Goal: Task Accomplishment & Management: Use online tool/utility

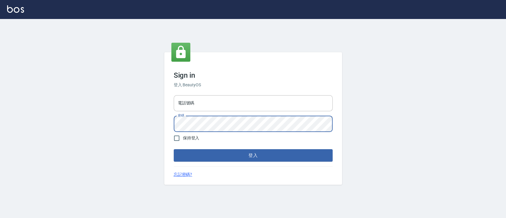
click at [234, 115] on div "電話號碼 電話號碼 密碼 密碼" at bounding box center [253, 114] width 164 height 42
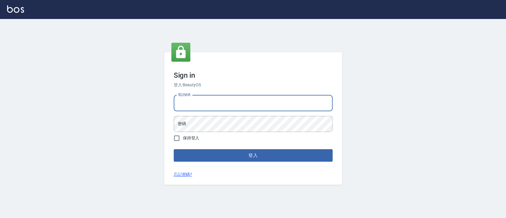
click at [234, 104] on input "電話號碼" at bounding box center [253, 103] width 159 height 16
type input "0936904311"
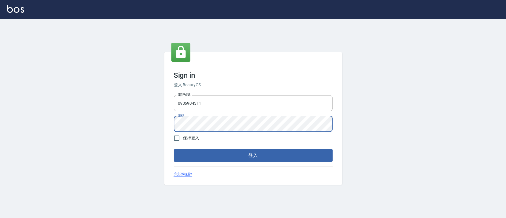
click at [174, 149] on button "登入" at bounding box center [253, 155] width 159 height 12
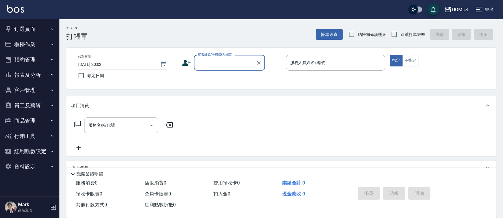
click at [411, 30] on label "連續打單結帳" at bounding box center [406, 34] width 37 height 12
click at [401, 30] on input "連續打單結帳" at bounding box center [394, 34] width 12 height 12
checkbox input "true"
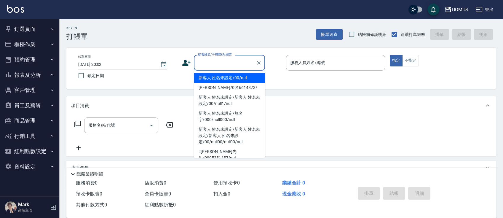
click at [222, 63] on input "顧客姓名/手機號碼/編號" at bounding box center [225, 63] width 57 height 10
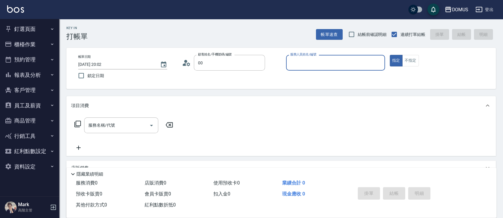
type input "新客人 姓名未設定/00/null"
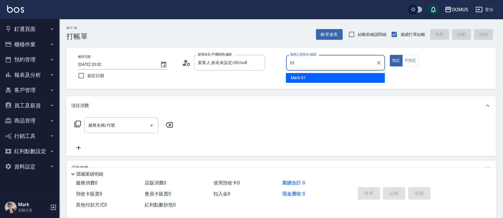
type input "Mark-01"
type button "true"
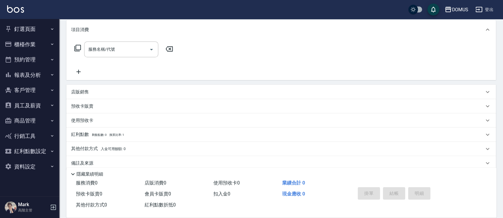
scroll to position [79, 0]
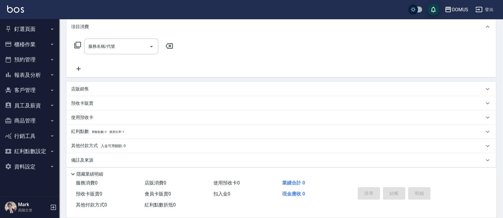
click at [168, 82] on div "店販銷售" at bounding box center [281, 89] width 430 height 14
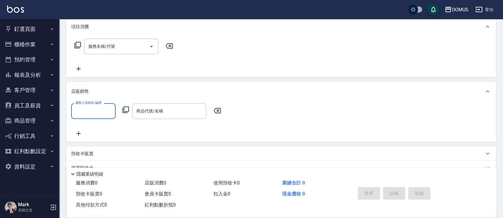
scroll to position [0, 0]
type input "Mark-01"
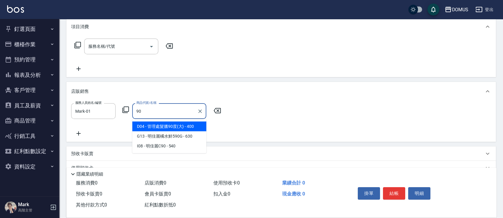
type input "管理處髮臘90度(大)"
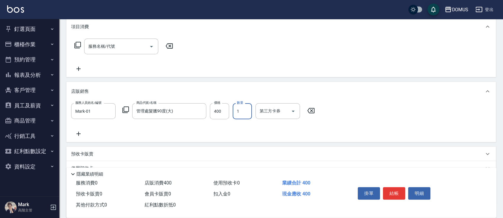
click at [231, 111] on div "服務人員姓名/編號 Mark-01 服務人員姓名/編號 商品代號/名稱 管理處髮臘90度(大) 商品代號/名稱 價格 400 價格 數量 1 數量 第三方卡券…" at bounding box center [194, 111] width 247 height 16
type input "0"
type input "36"
type input "30"
type input "360"
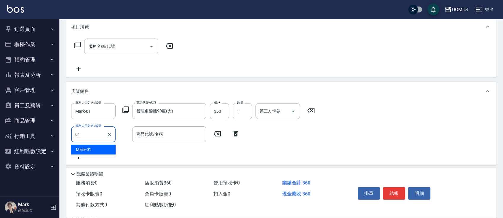
type input "Mark-01"
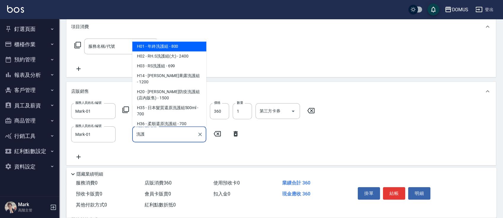
type input "年終洗護組"
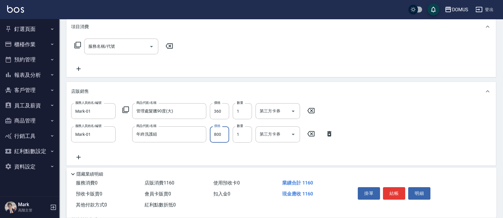
type input "30"
type input "6"
type input "40"
type input "64"
type input "100"
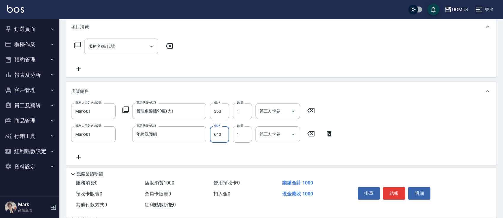
type input "640"
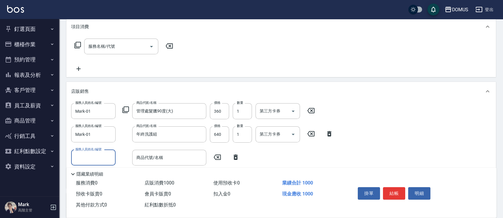
type input "z"
type input "Mark-01"
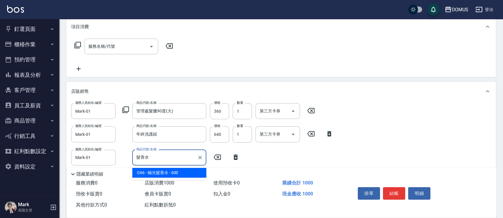
type input "極光髮香水"
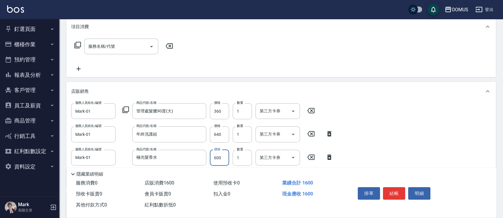
type input "100"
type input "48"
type input "140"
type input "480"
type input "240"
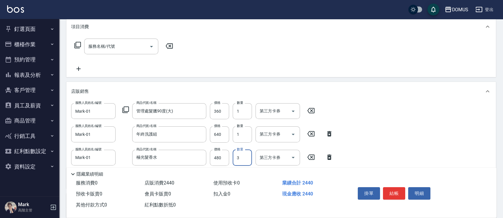
type input "3"
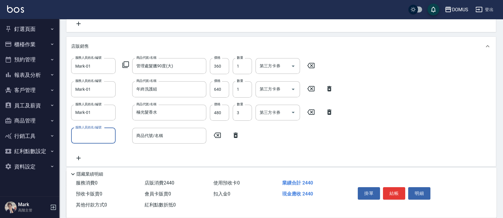
scroll to position [158, 0]
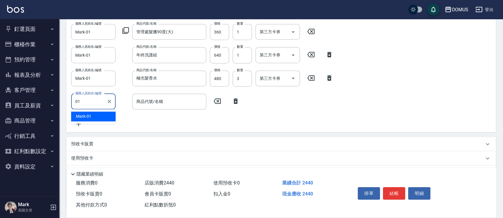
type input "Mark-01"
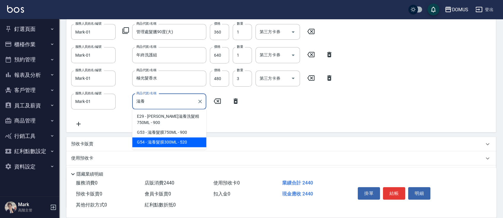
type input "滋養髮膜300ML"
type input "290"
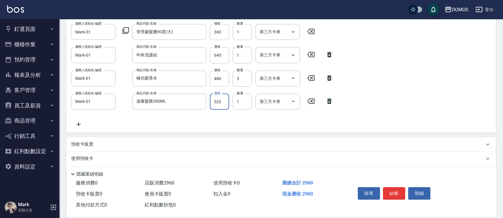
type input "4"
type input "240"
type input "41"
type input "280"
type input "410"
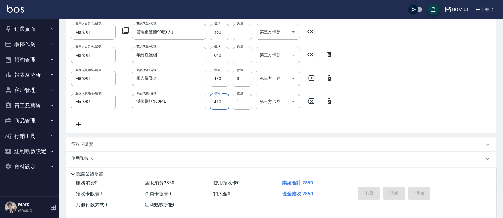
type input "0"
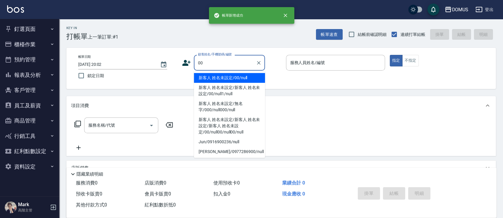
type input "00"
type input "0"
type input "新客人 姓名未設定/00/null"
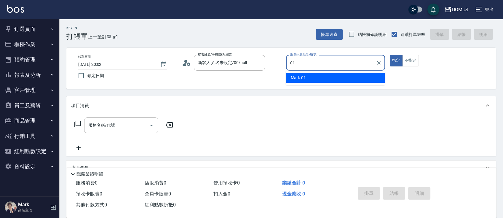
type input "Mark-01"
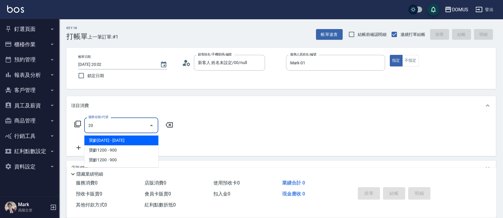
type input "206"
type input "20"
type input "健康洗髮(206)"
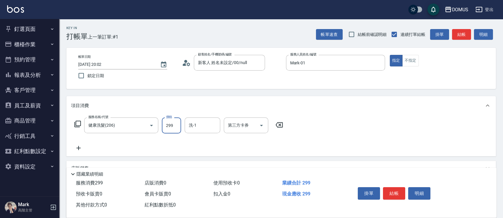
type input "0"
type input "30"
type input "300"
type input "Heidi-34"
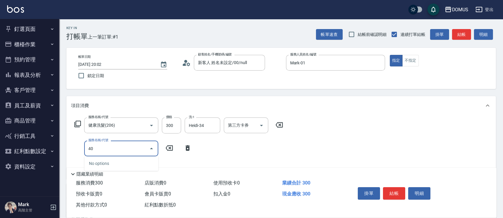
type input "401"
type input "50"
type input "剪髮(401)"
type input "5"
type input "30"
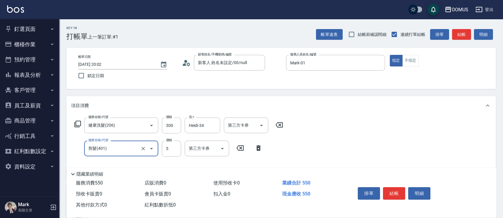
type input "50"
type input "80"
type input "500"
type input "[DATE] 20:03"
type input "0"
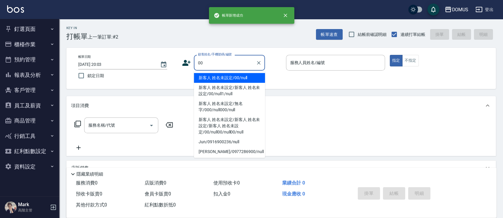
type input "新客人 姓名未設定/00/null"
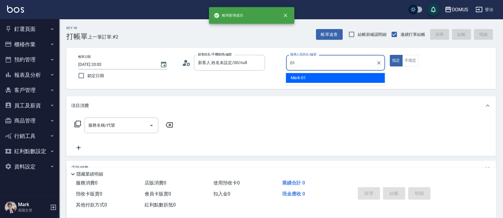
type input "Mark-01"
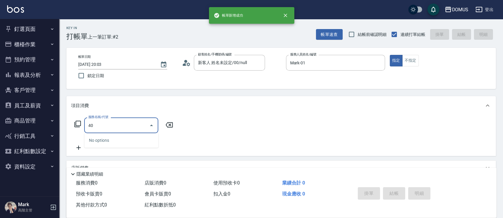
type input "401"
type input "20"
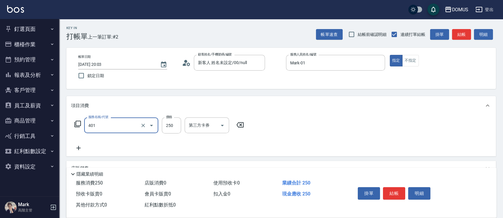
type input "剪髮(401)"
type input "8"
type input "0"
type input "80"
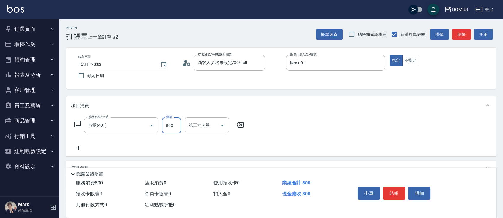
type input "800"
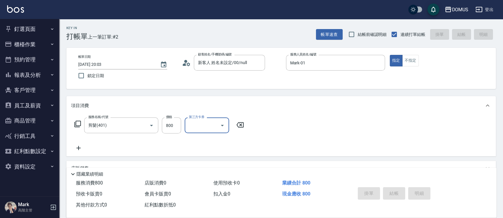
type input "0"
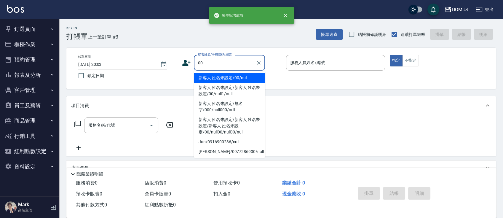
type input "00"
type input "0"
type input "新客人 姓名未設定/00/null"
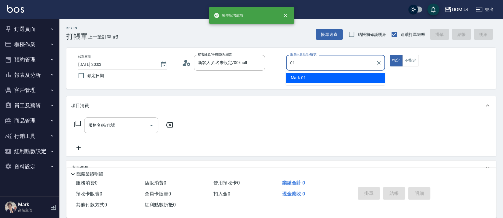
type input "Mark-01"
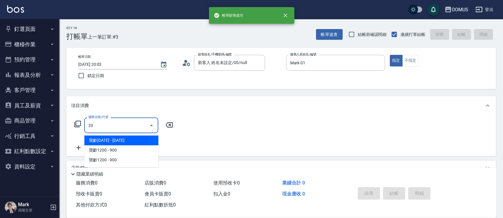
type input "206"
type input "20"
type input "健康洗髮(206)"
type input "0"
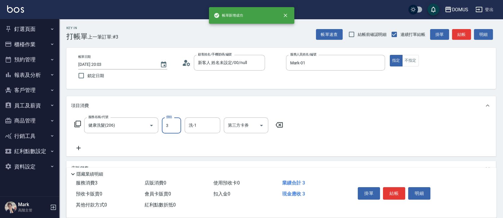
type input "30"
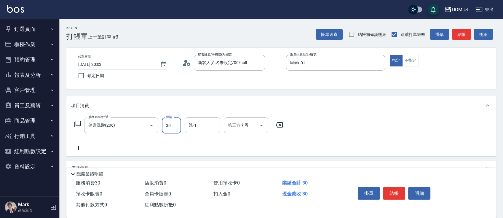
type input "30"
type input "300"
type input "[PERSON_NAME]-40"
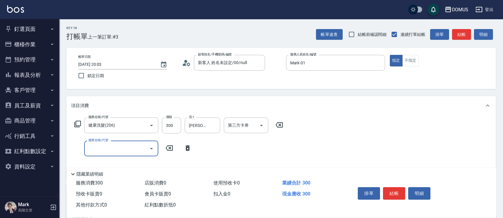
type input "0"
type input "401"
type input "50"
type input "剪髮(401)"
type input "5"
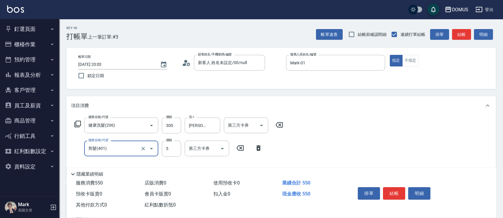
type input "30"
type input "50"
type input "80"
type input "500"
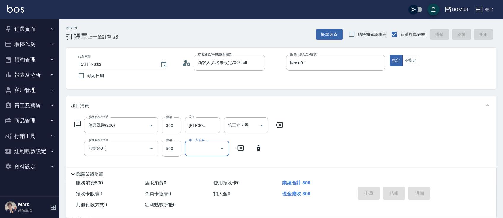
type input "0"
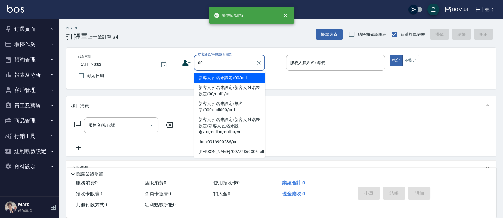
type input "新客人 姓名未設定/00/null"
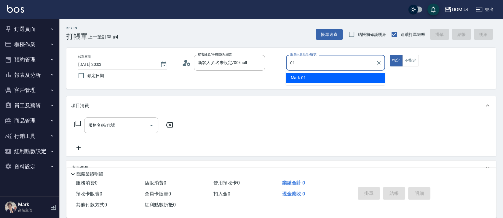
type input "Mark-01"
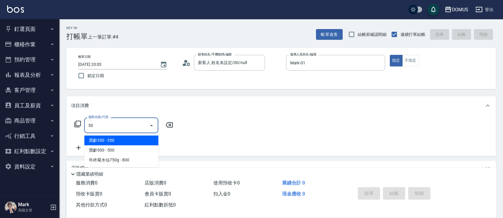
type input "502"
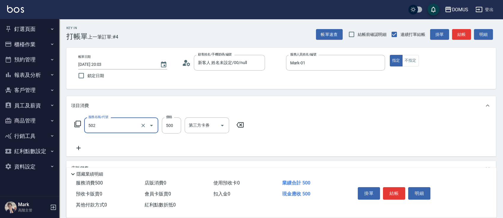
type input "50"
type input "漂髮(502)"
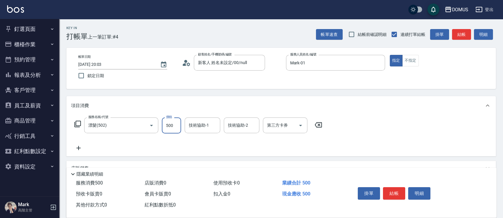
type input "1"
type input "0"
type input "12"
type input "10"
type input "120"
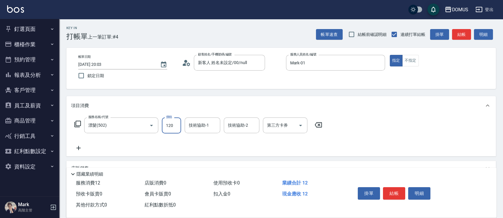
type input "120"
type input "1200"
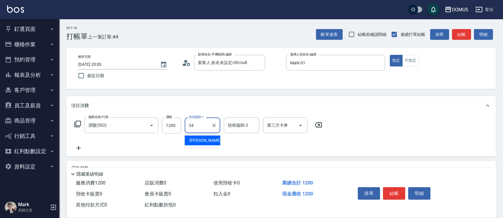
type input "Heidi-34"
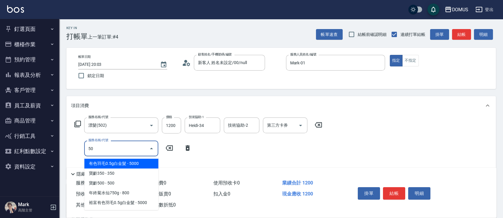
type input "502"
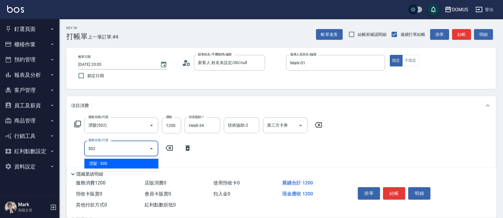
type input "170"
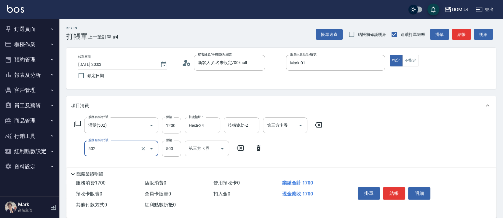
type input "漂髮(502)"
type input "1"
type input "120"
type input "12"
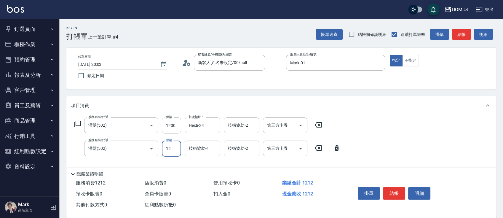
type input "130"
type input "120"
type input "240"
type input "1200"
type input "Heidi-34"
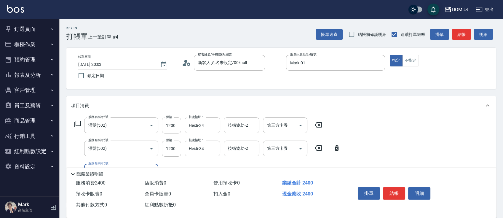
scroll to position [39, 0]
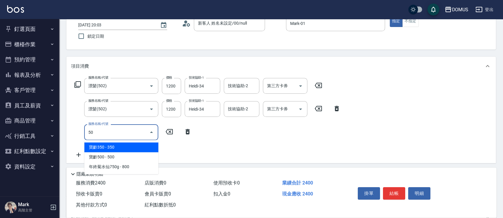
type input "501"
type input "340"
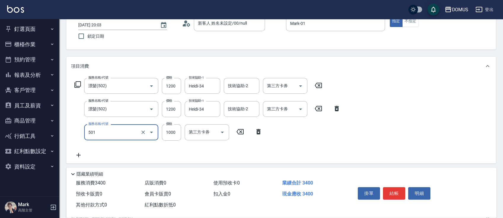
type input "染髮(501)"
type input "2"
type input "240"
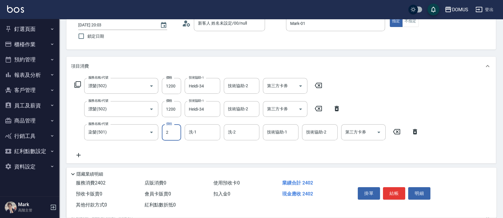
type input "24"
type input "260"
type input "240"
type input "480"
type input "2400"
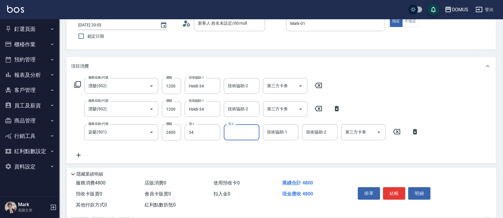
type input "Heidi-34"
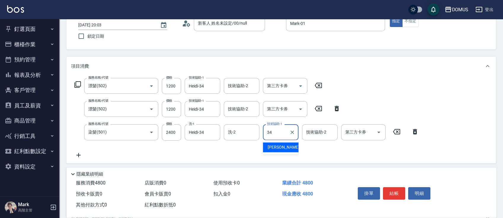
type input "Heidi-34"
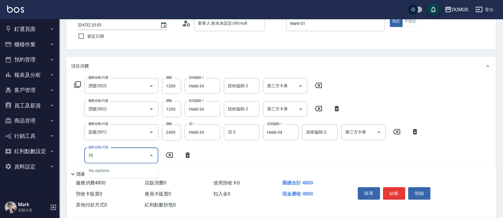
type input "704"
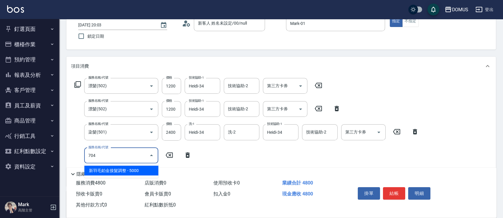
type input "980"
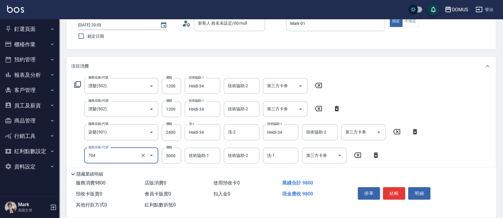
type input "新羽毛鉑金接髮調整(704)"
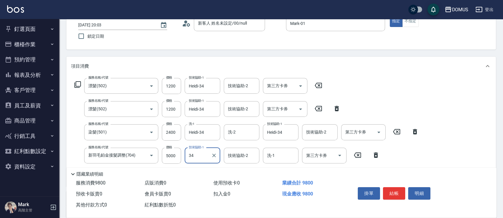
type input "Heidi-34"
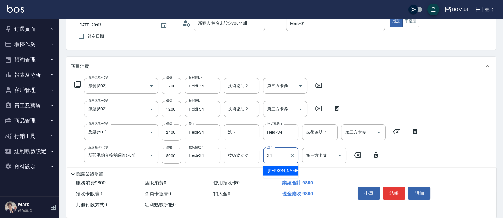
type input "Heidi-34"
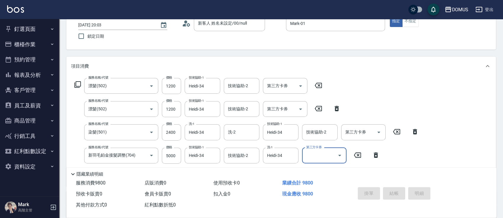
type input "0"
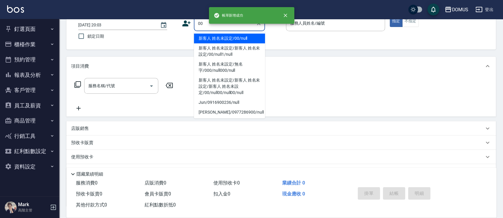
type input "新客人 姓名未設定/00/null"
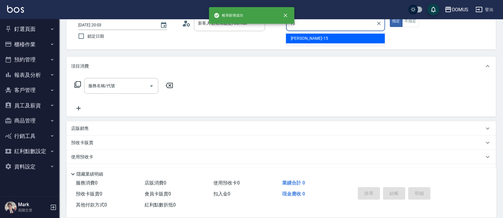
type input "[PERSON_NAME]-15"
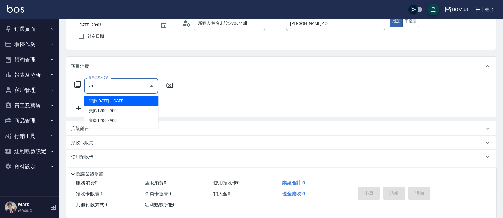
type input "206"
type input "20"
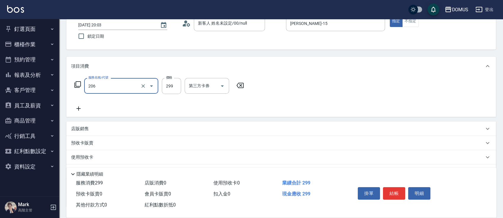
type input "健康洗髮(206)"
type input "3"
type input "0"
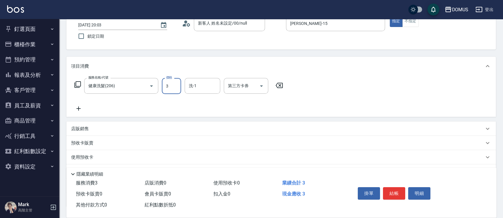
type input "30"
type input "300"
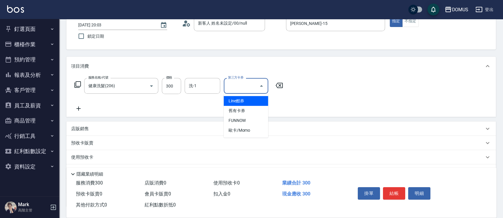
click at [97, 114] on div "服務名稱/代號 健康洗髮(206) 服務名稱/代號 價格 300 價格 洗-1 洗-1 第三方卡券 第三方卡券" at bounding box center [281, 96] width 430 height 41
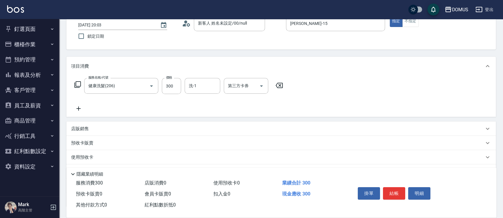
click at [79, 106] on icon at bounding box center [78, 108] width 15 height 7
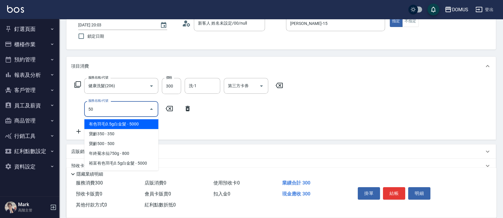
type input "501"
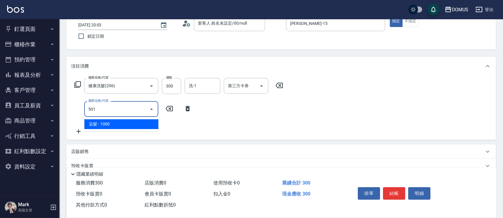
type input "130"
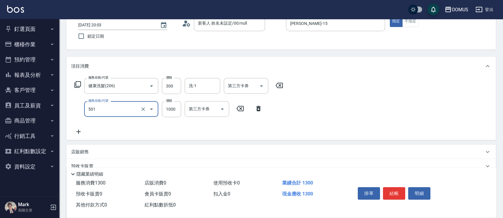
type input "染髮(501)"
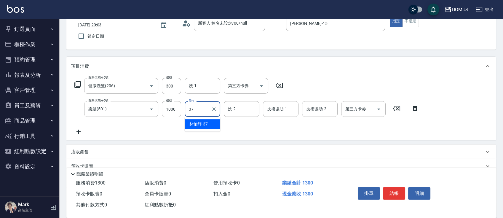
type input "林怡靜-37"
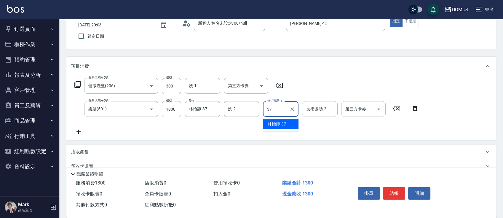
type input "林怡靜-37"
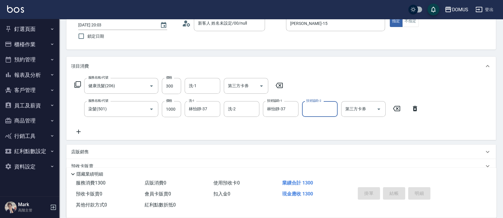
type input "0"
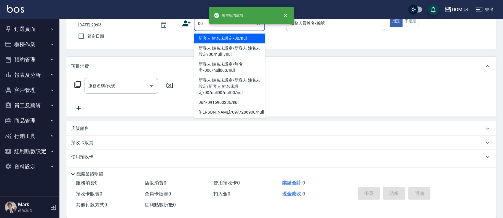
type input "新客人 姓名未設定/00/null"
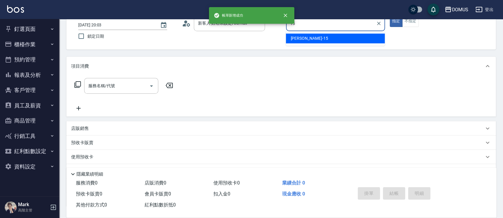
type input "[PERSON_NAME]-15"
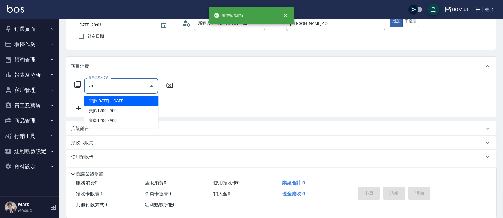
type input "201"
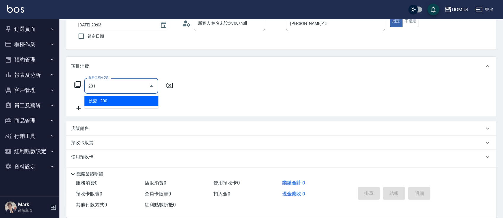
type input "20"
type input "洗髮(201)"
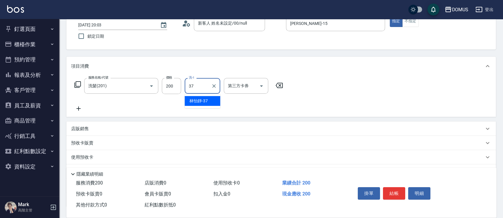
type input "林怡靜-37"
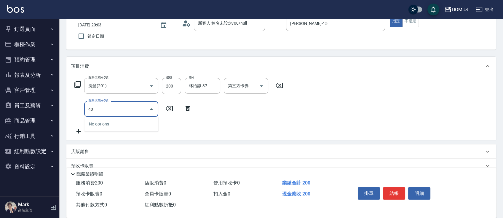
type input "401"
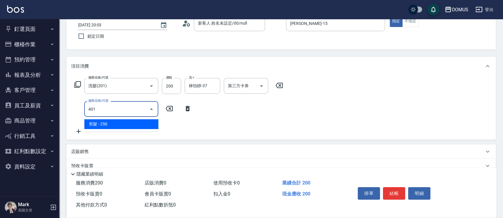
type input "40"
type input "剪髮(401)"
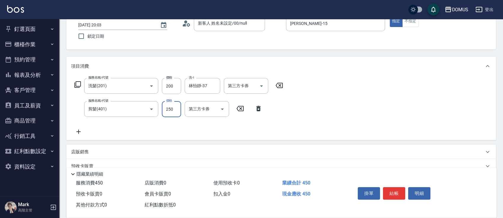
type input "4"
type input "20"
type input "40"
type input "60"
type input "400"
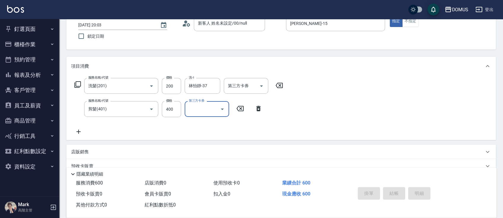
type input "0"
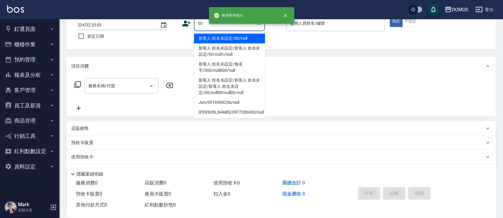
type input "新客人 姓名未設定/00/null"
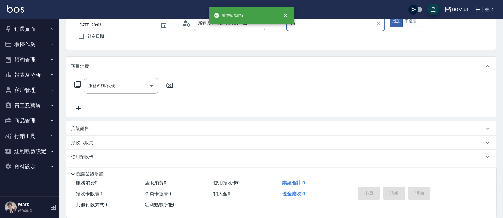
type input "[PERSON_NAME]-15"
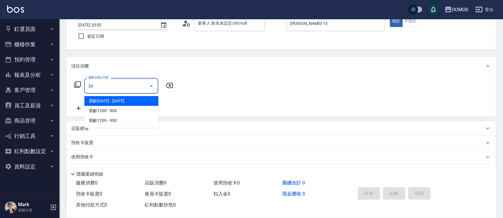
type input "206"
type input "20"
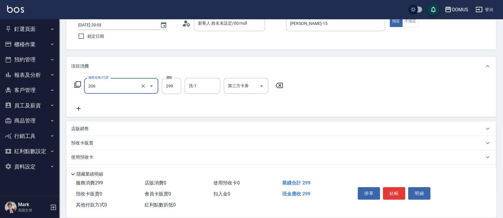
type input "健康洗髮(206)"
type input "0"
type input "30"
type input "300"
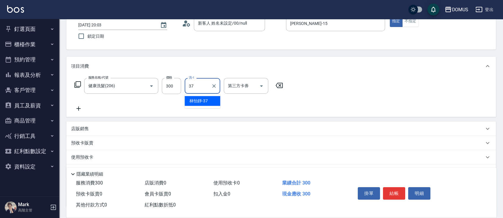
type input "林怡靜-37"
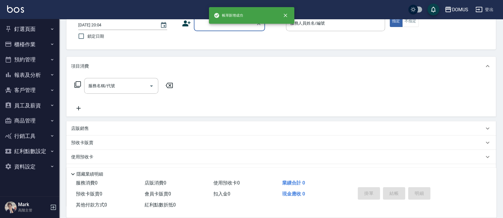
click at [21, 29] on button "釘選頁面" at bounding box center [29, 28] width 55 height 15
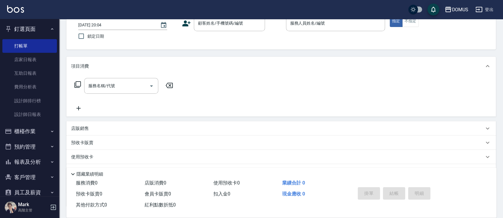
click at [25, 29] on button "釘選頁面" at bounding box center [29, 28] width 55 height 15
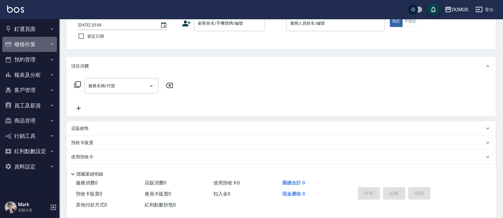
click at [27, 47] on button "櫃檯作業" at bounding box center [29, 44] width 55 height 15
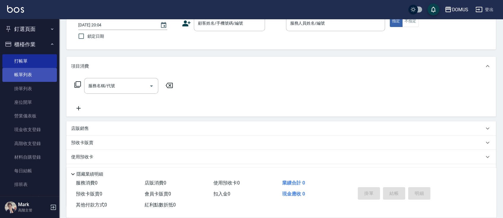
click at [29, 71] on link "帳單列表" at bounding box center [29, 75] width 55 height 14
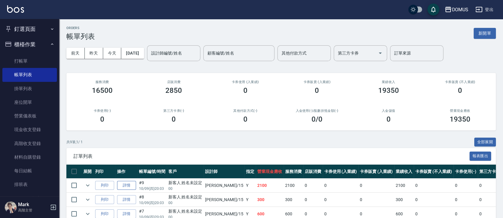
click at [117, 188] on link "詳情" at bounding box center [126, 185] width 19 height 9
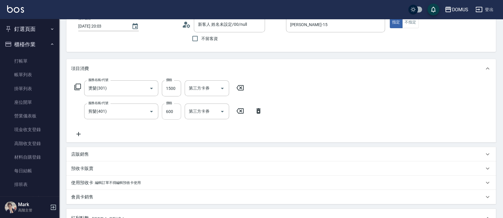
scroll to position [39, 0]
click at [176, 96] on div "服務名稱/代號 燙髮(301) 服務名稱/代號 價格 1500 價格 第三方卡券 第三方卡券 服務名稱/代號 剪髮(401) 服務名稱/代號 價格 600 價…" at bounding box center [168, 107] width 195 height 57
click at [178, 92] on input "1500" at bounding box center [171, 87] width 19 height 16
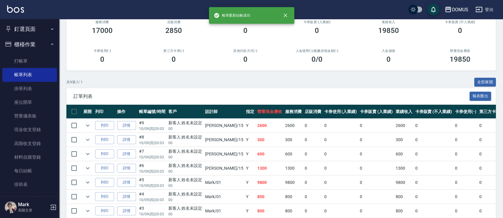
scroll to position [117, 0]
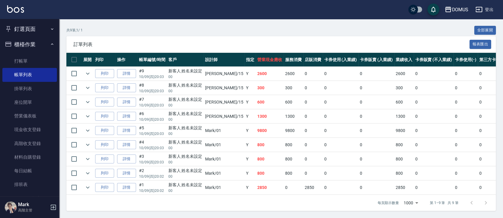
click at [37, 23] on button "釘選頁面" at bounding box center [29, 28] width 55 height 15
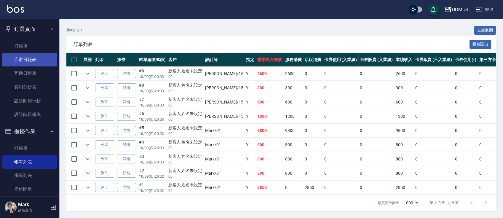
click at [38, 59] on link "店家日報表" at bounding box center [29, 60] width 55 height 14
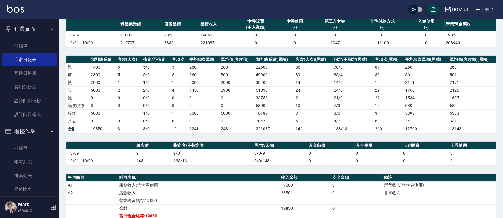
scroll to position [119, 0]
